Goal: Information Seeking & Learning: Learn about a topic

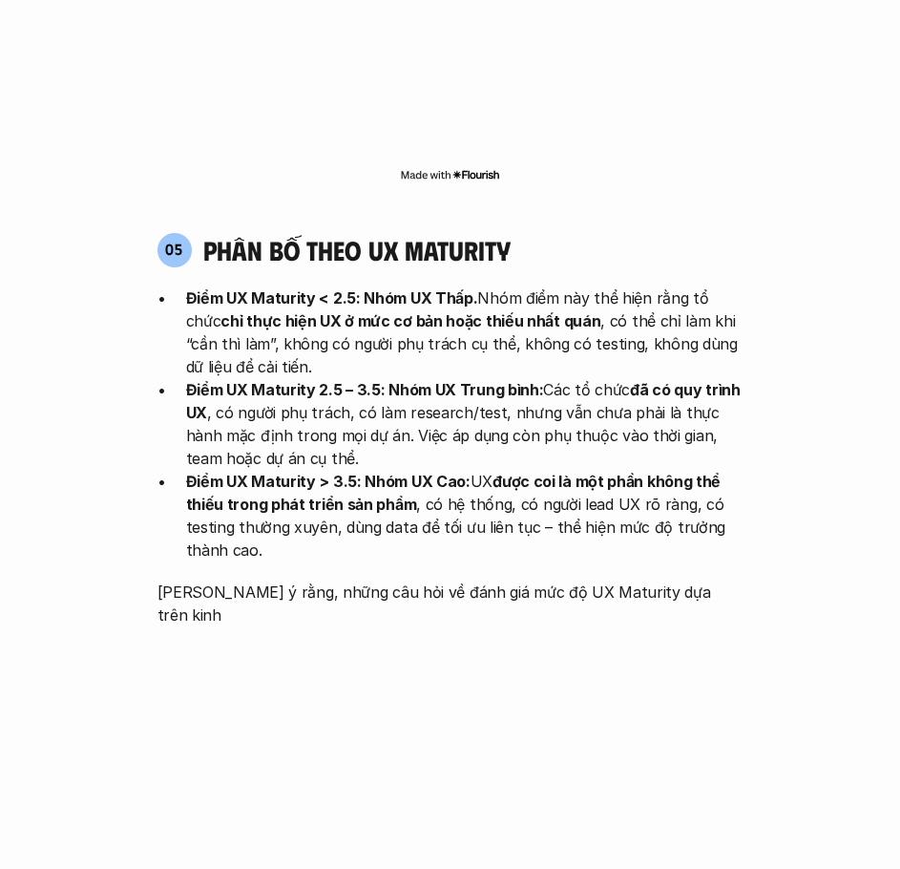
scroll to position [3819, 0]
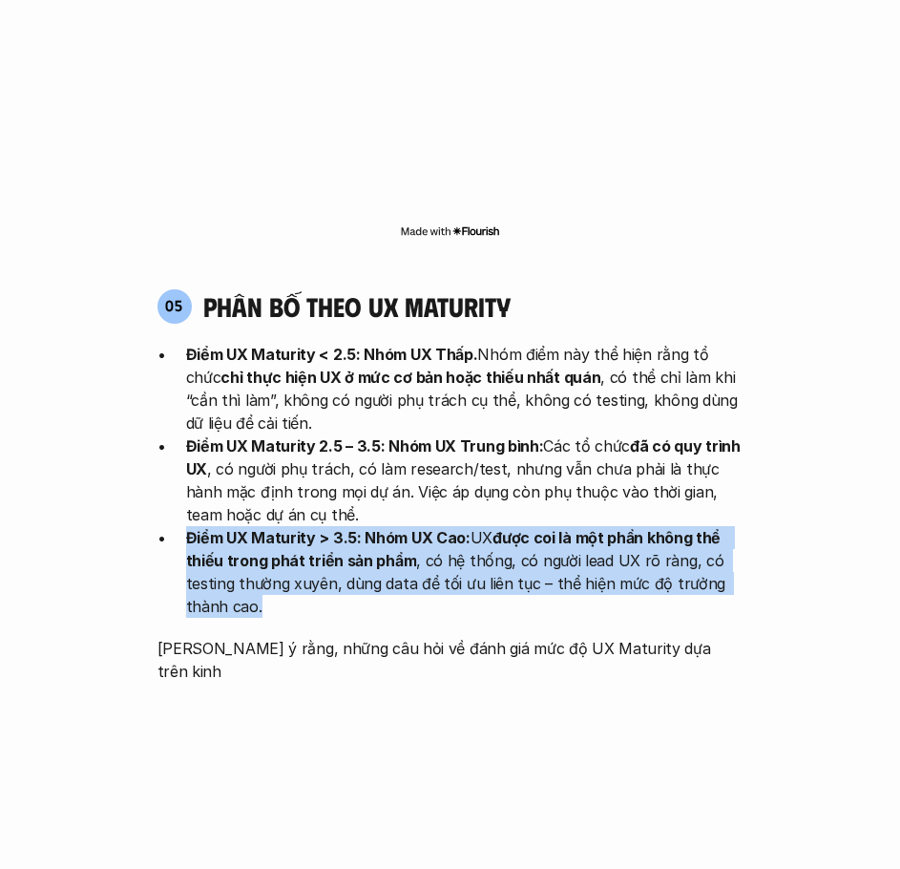
drag, startPoint x: 638, startPoint y: 497, endPoint x: 594, endPoint y: 404, distance: 103.4
click at [594, 404] on ul "Điểm UX Maturity < 2.5: Nhóm UX Thấp. Nhóm điểm này thể hiện rằng tổ chức chỉ t…" at bounding box center [451, 480] width 586 height 275
click at [594, 434] on p "Điểm UX Maturity 2.5 – 3.5: Nhóm UX Trung bình: Các tổ chức đã có quy trình UX …" at bounding box center [465, 480] width 558 height 92
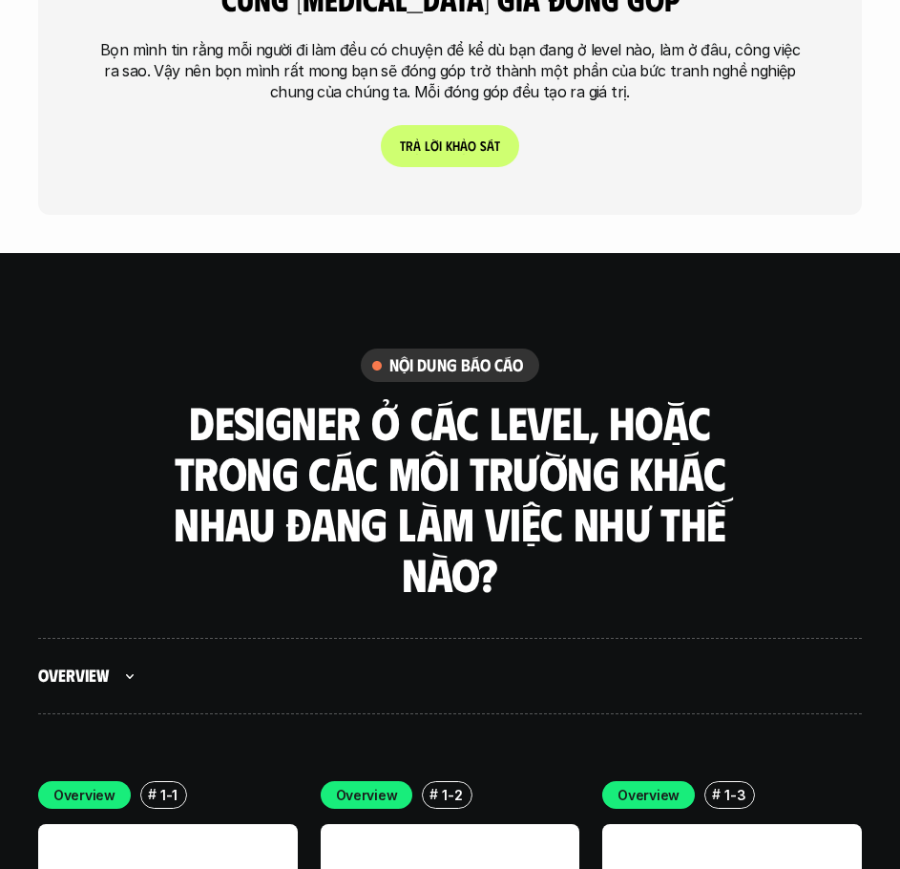
scroll to position [4774, 0]
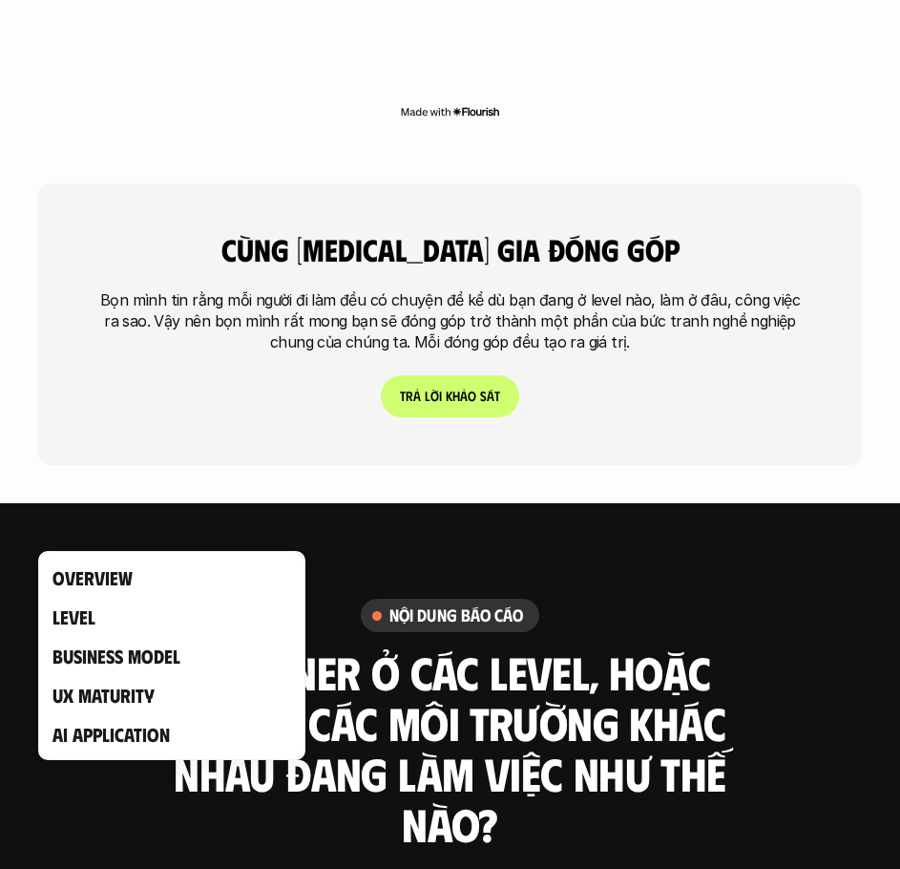
click at [130, 791] on div at bounding box center [450, 434] width 900 height 869
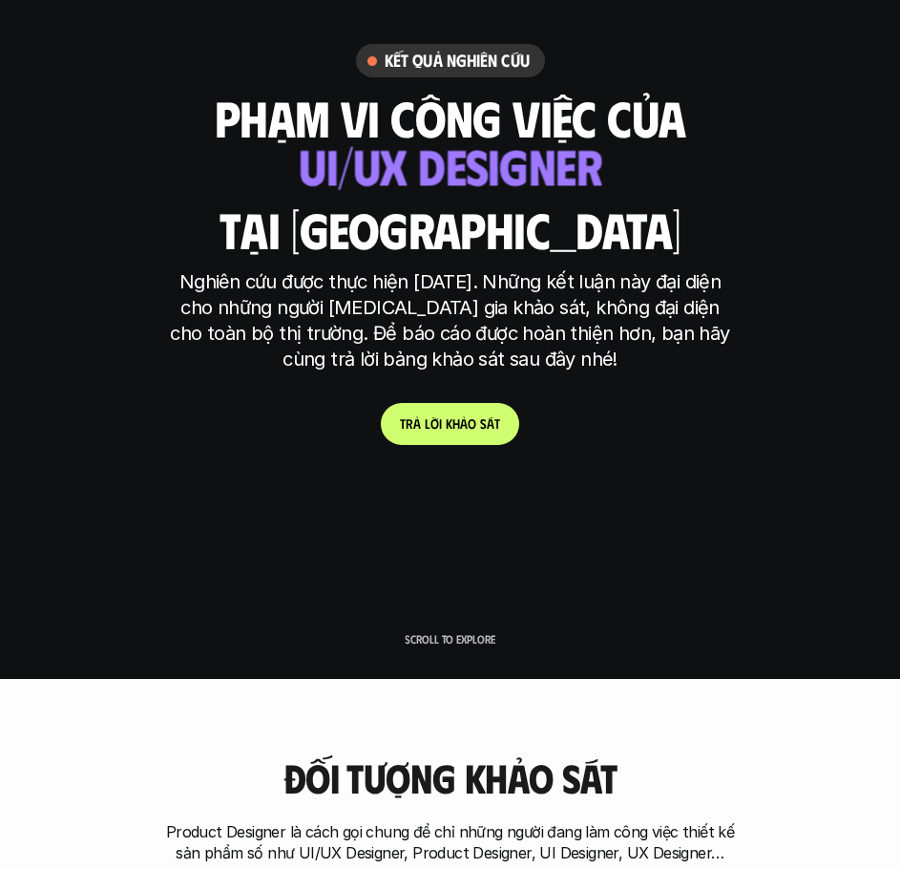
scroll to position [0, 0]
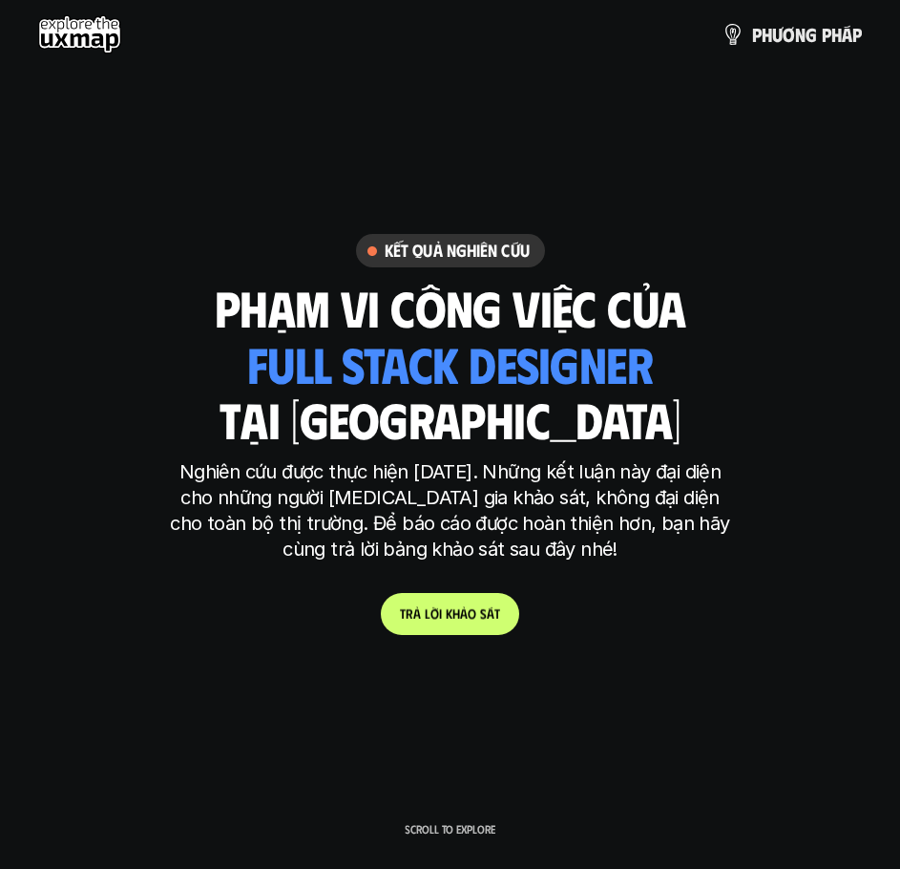
click at [468, 615] on p "t r ả l ờ i k h ả o s á t" at bounding box center [450, 614] width 100 height 16
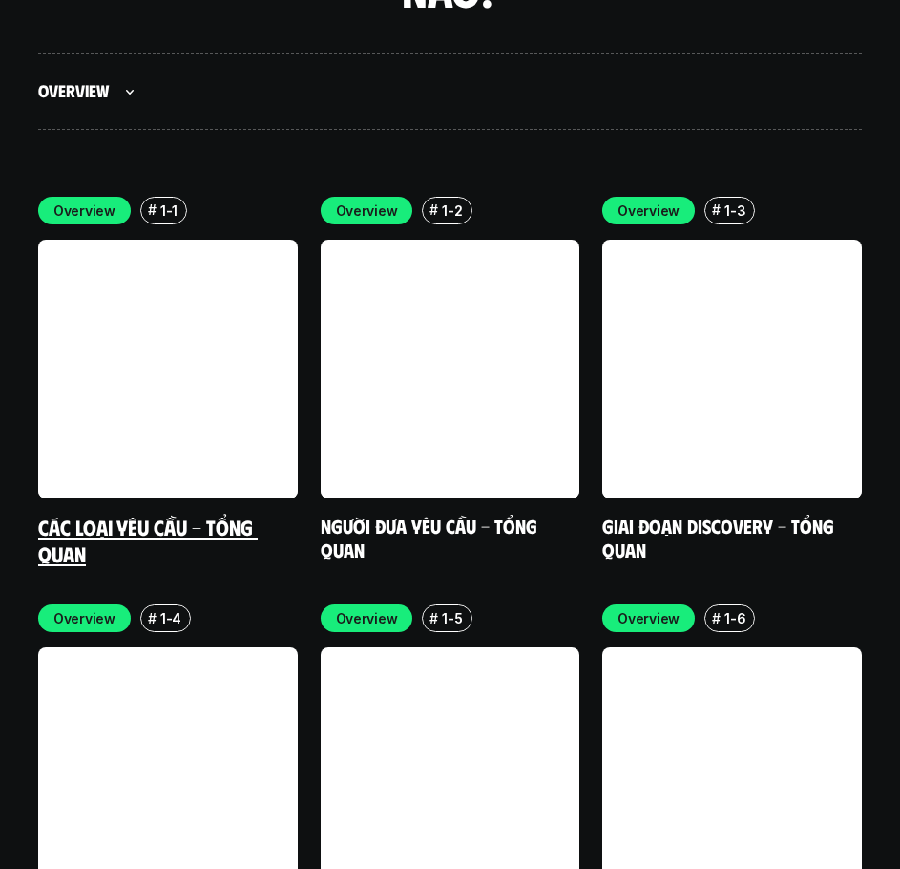
scroll to position [5617, 0]
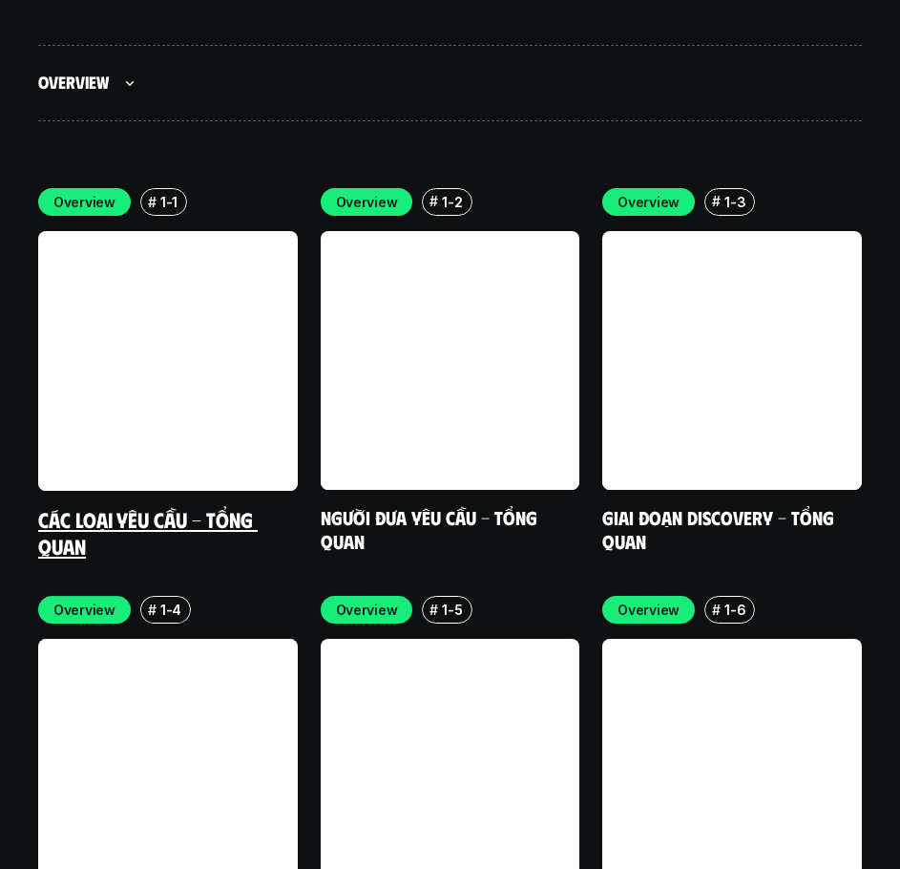
click at [142, 505] on link "Các loại yêu cầu - Tổng quan" at bounding box center [148, 531] width 220 height 52
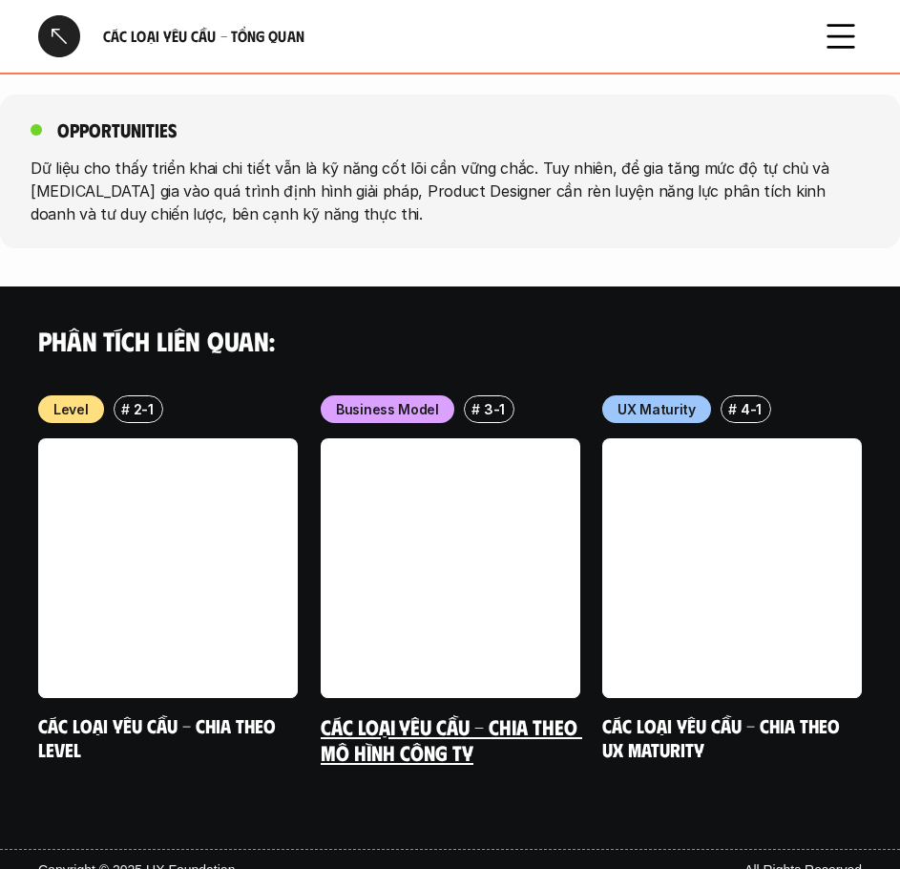
scroll to position [2141, 0]
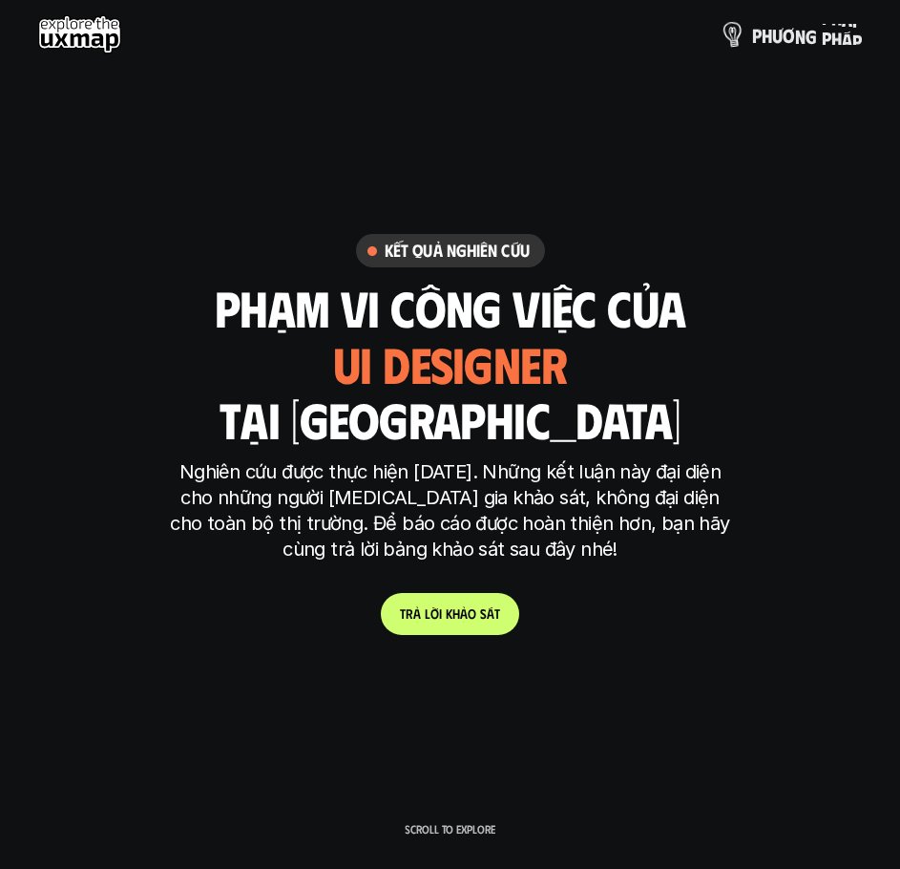
click at [803, 30] on p "p h ư ơ n g p h á p" at bounding box center [807, 34] width 110 height 21
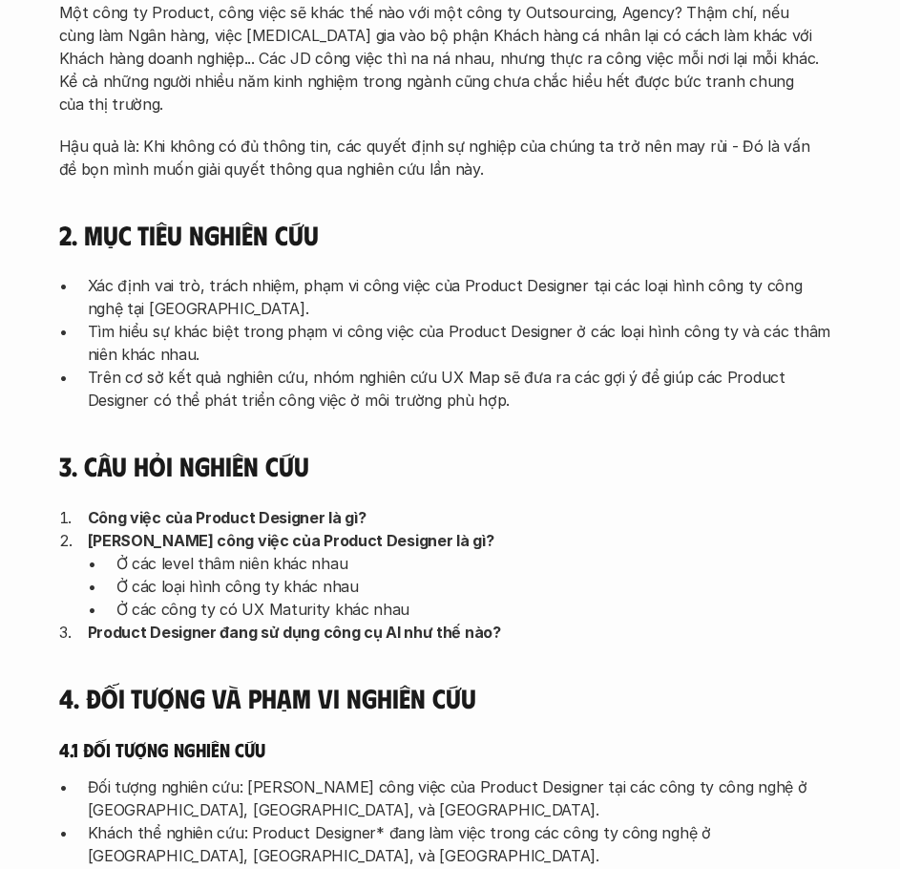
scroll to position [477, 0]
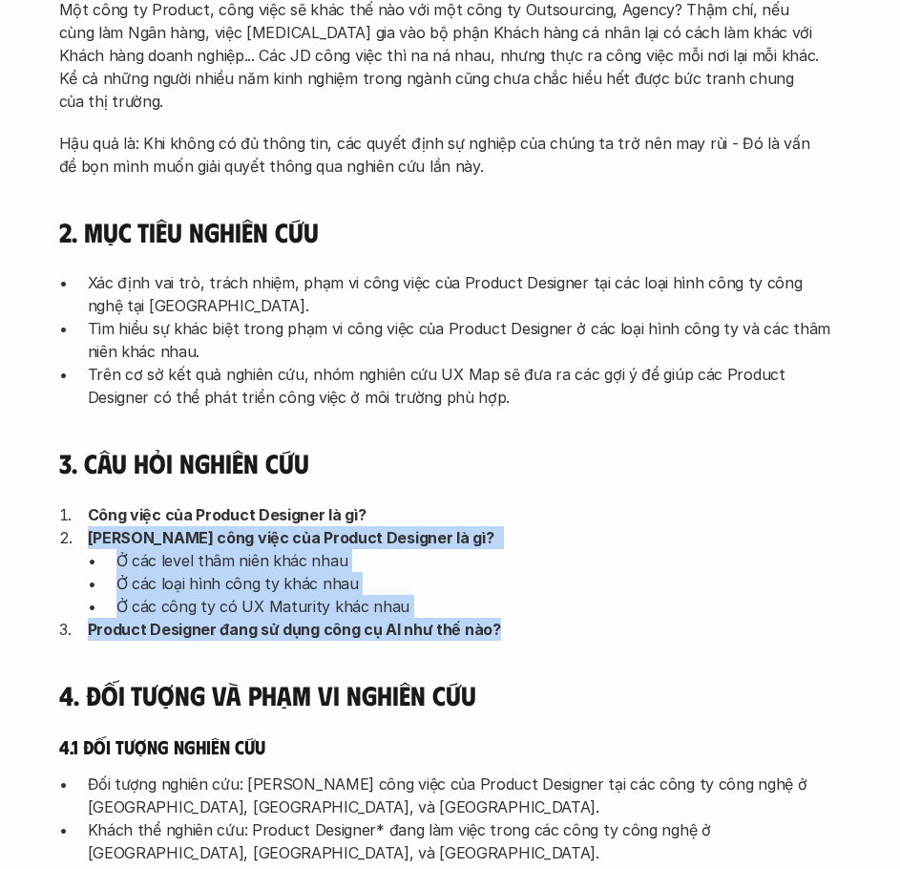
drag, startPoint x: 647, startPoint y: 521, endPoint x: 652, endPoint y: 615, distance: 93.7
click at [652, 615] on div "3. Câu hỏi nghiên cứu Công việc của Product Designer là gì? Phạm vi công việc c…" at bounding box center [450, 544] width 783 height 194
click at [652, 618] on p "Product Designer đang sử dụng công cụ AI như thế nào?" at bounding box center [455, 629] width 735 height 23
drag, startPoint x: 650, startPoint y: 599, endPoint x: 625, endPoint y: 466, distance: 135.0
click at [625, 466] on div "3. Câu hỏi nghiên cứu Công việc của Product Designer là gì? Phạm vi công việc c…" at bounding box center [450, 544] width 783 height 194
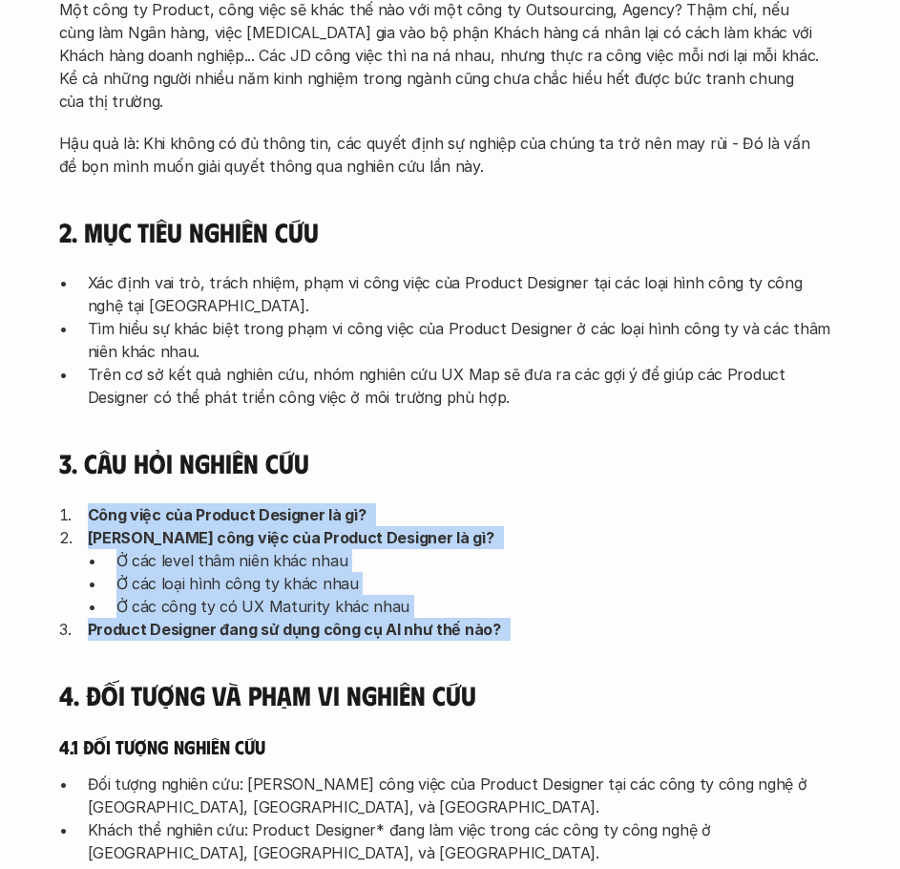
click at [625, 466] on div "3. Câu hỏi nghiên cứu Công việc của Product Designer là gì? Phạm vi công việc c…" at bounding box center [450, 544] width 783 height 194
drag, startPoint x: 634, startPoint y: 447, endPoint x: 648, endPoint y: 617, distance: 170.6
click at [648, 617] on div "3. Câu hỏi nghiên cứu Công việc của Product Designer là gì? Phạm vi công việc c…" at bounding box center [450, 544] width 783 height 194
click at [648, 618] on p "Product Designer đang sử dụng công cụ AI như thế nào?" at bounding box center [455, 629] width 735 height 23
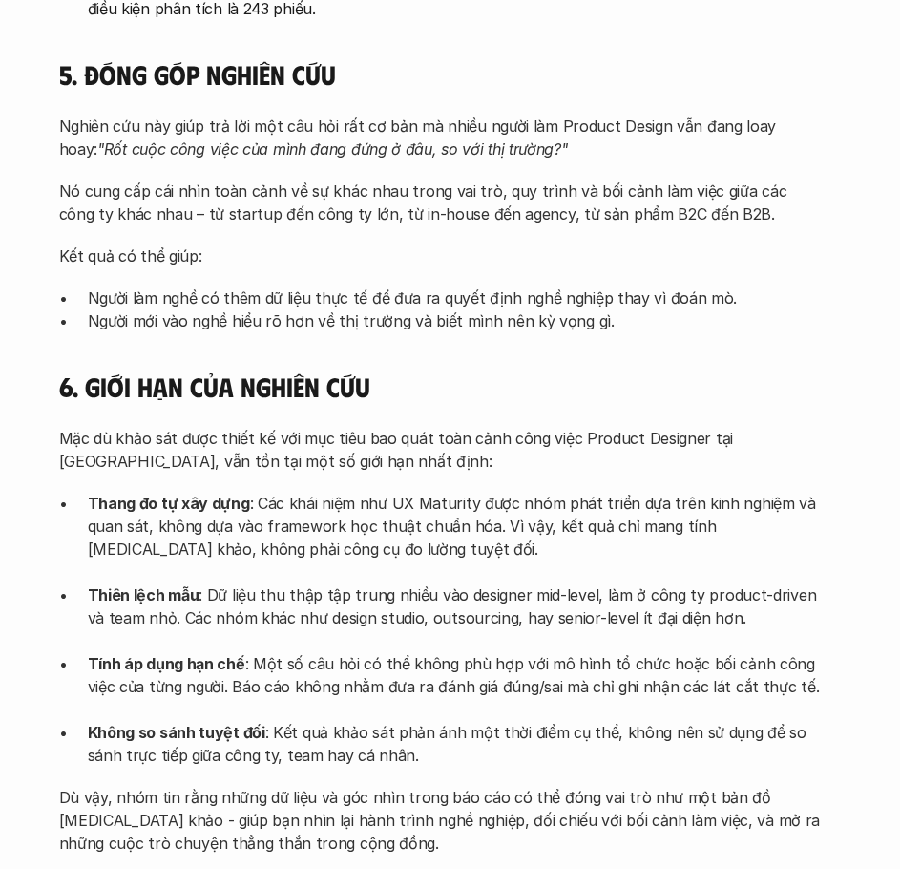
scroll to position [1719, 0]
